Goal: Find contact information: Find contact information

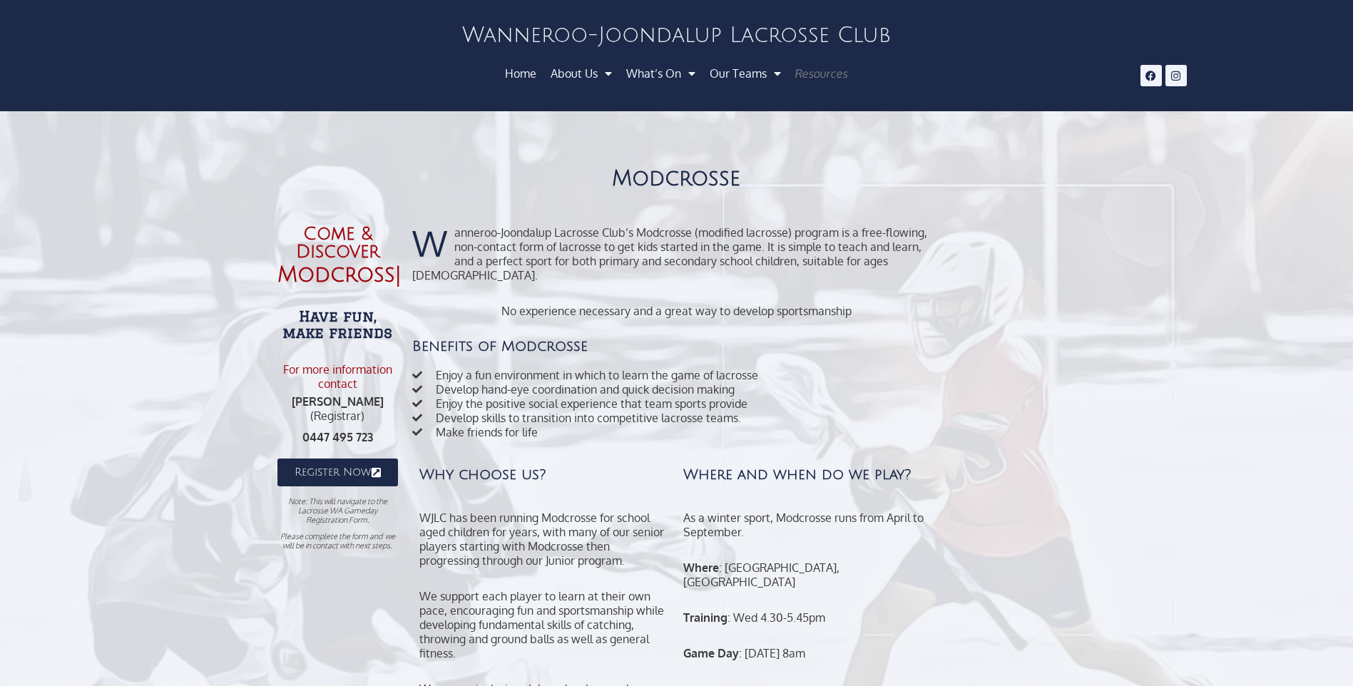
click at [800, 73] on link "Resources" at bounding box center [821, 74] width 71 height 26
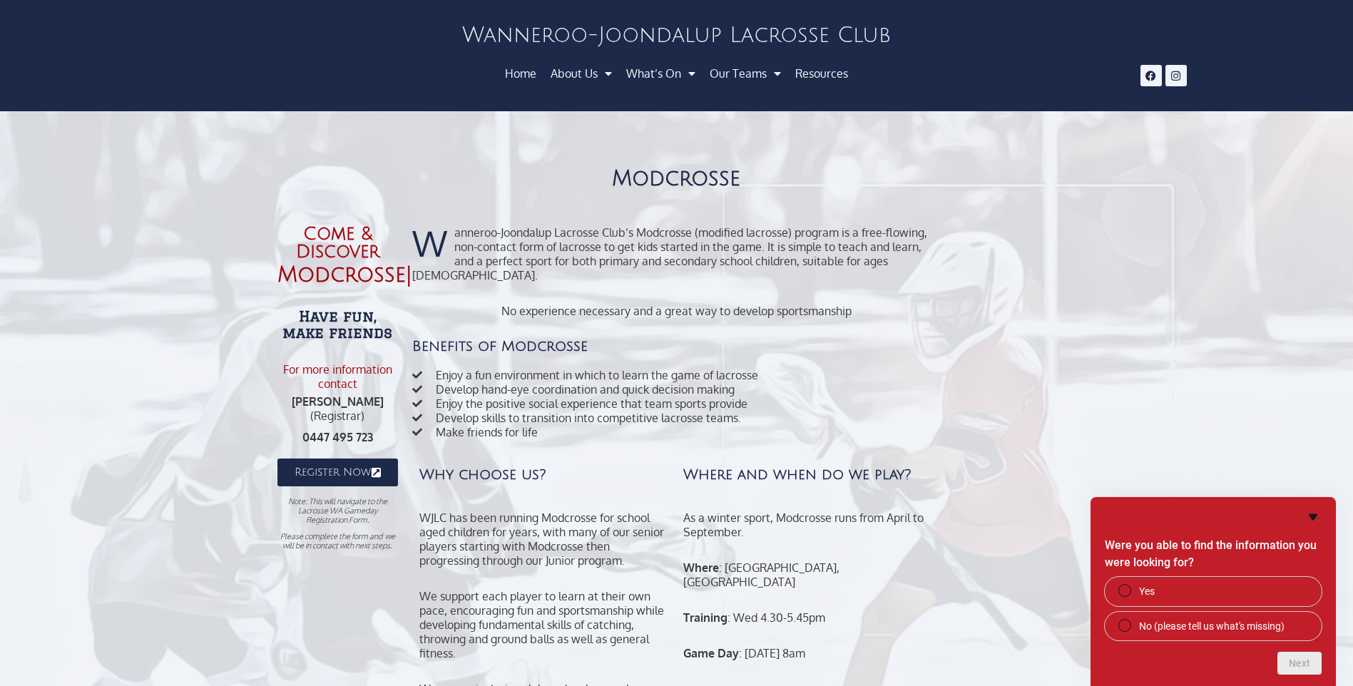
scroll to position [159, 0]
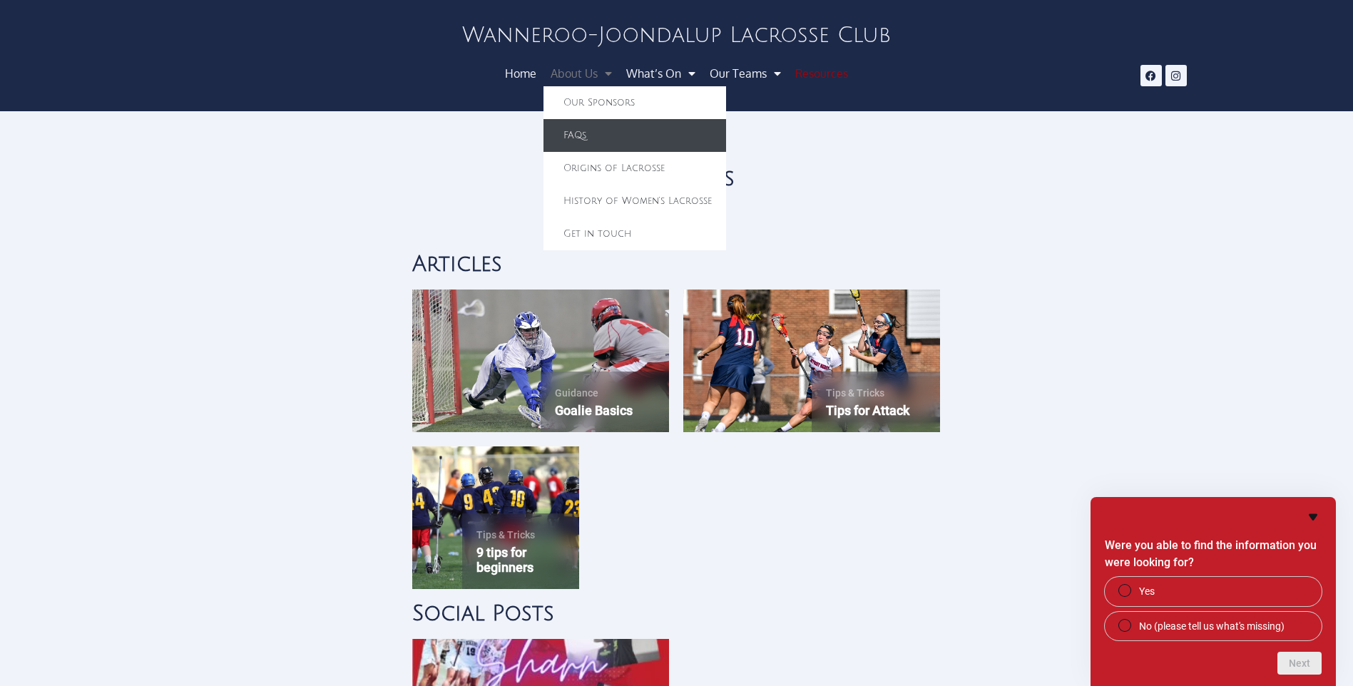
click at [583, 132] on link "FAQs" at bounding box center [634, 135] width 183 height 33
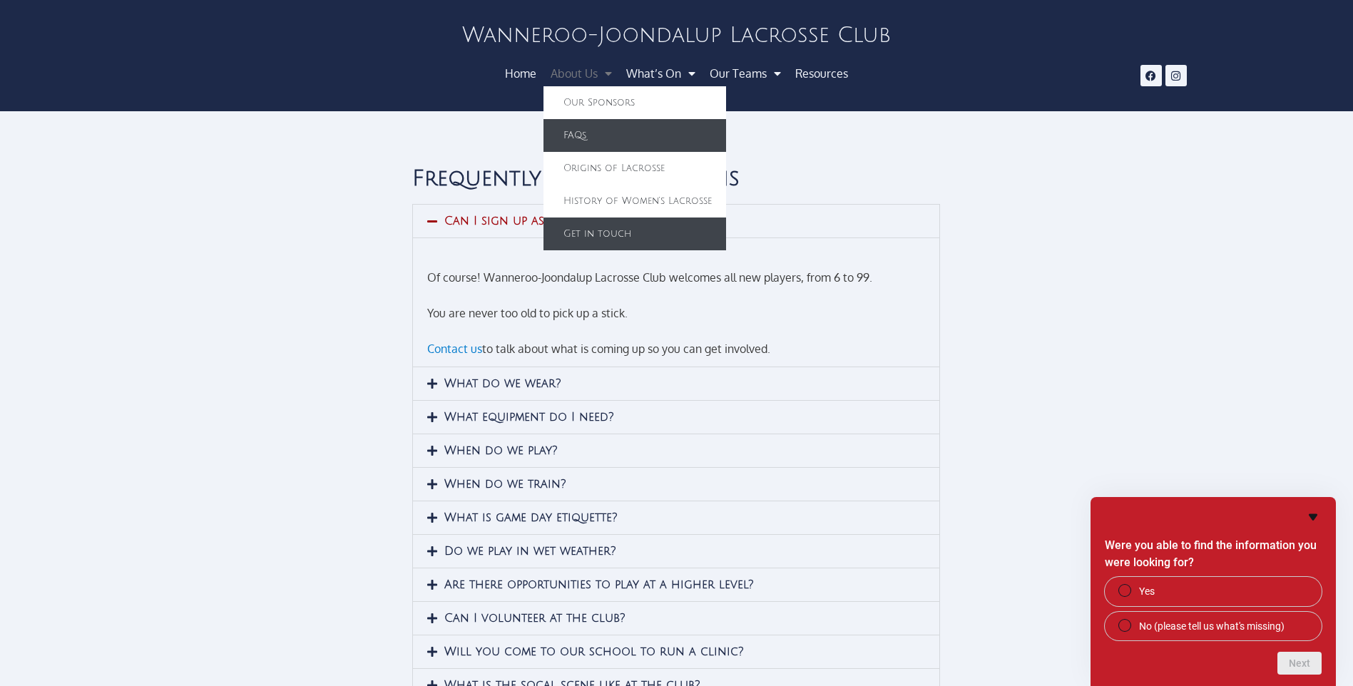
click at [623, 235] on link "Get in touch" at bounding box center [634, 233] width 183 height 33
